Goal: Understand process/instructions: Learn how to perform a task or action

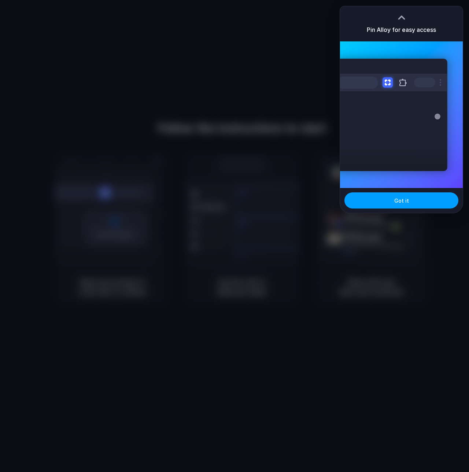
click at [405, 200] on span "Got it" at bounding box center [401, 201] width 15 height 8
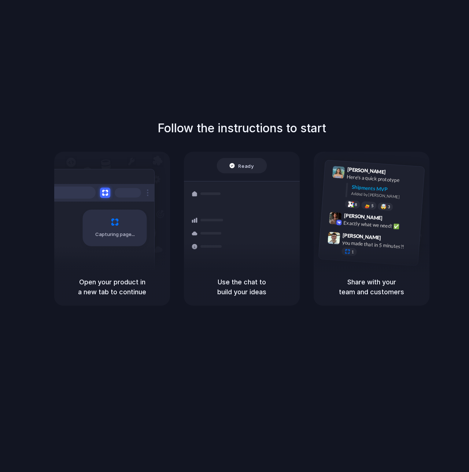
click at [374, 148] on div "Follow the instructions to start Capturing page Open your product in a new tab …" at bounding box center [241, 212] width 469 height 186
